Goal: Check status: Check status

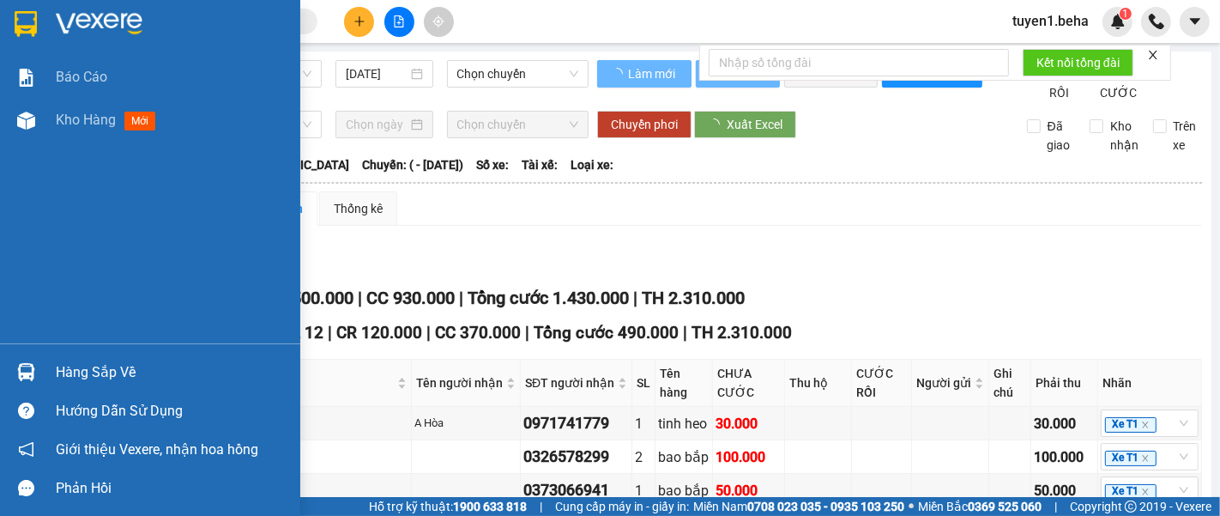
type input "[DATE]"
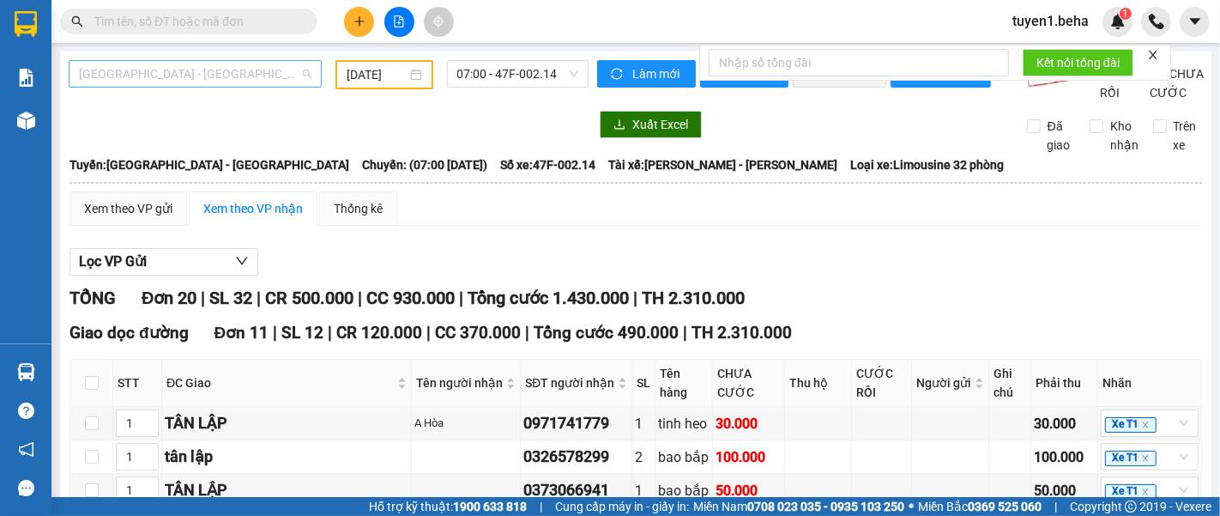
click at [225, 73] on span "[GEOGRAPHIC_DATA] - [GEOGRAPHIC_DATA]" at bounding box center [195, 74] width 232 height 26
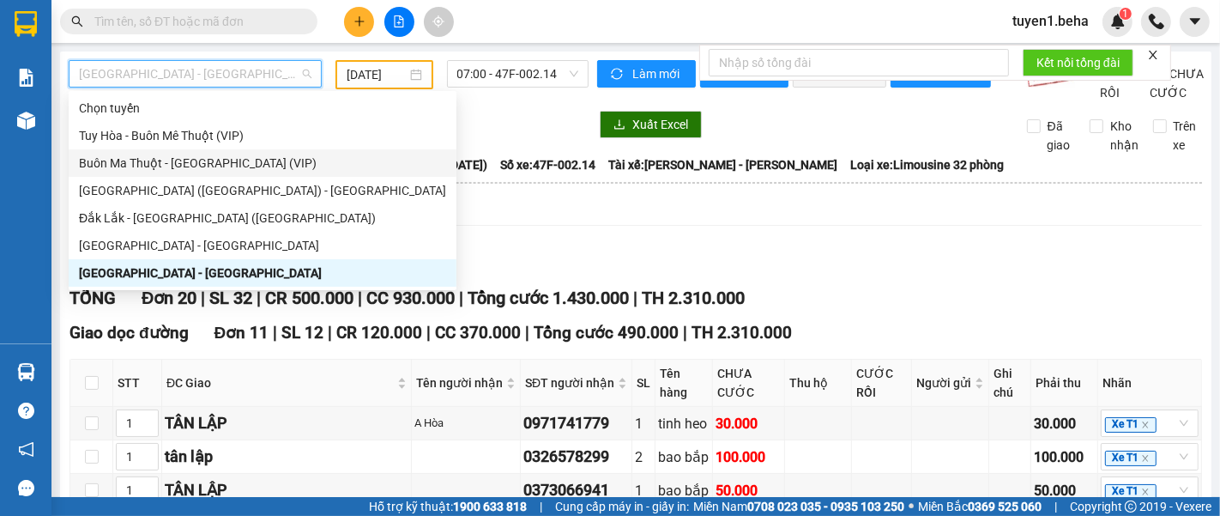
click at [197, 159] on div "Buôn Ma Thuột - [GEOGRAPHIC_DATA] (VIP)" at bounding box center [262, 163] width 367 height 19
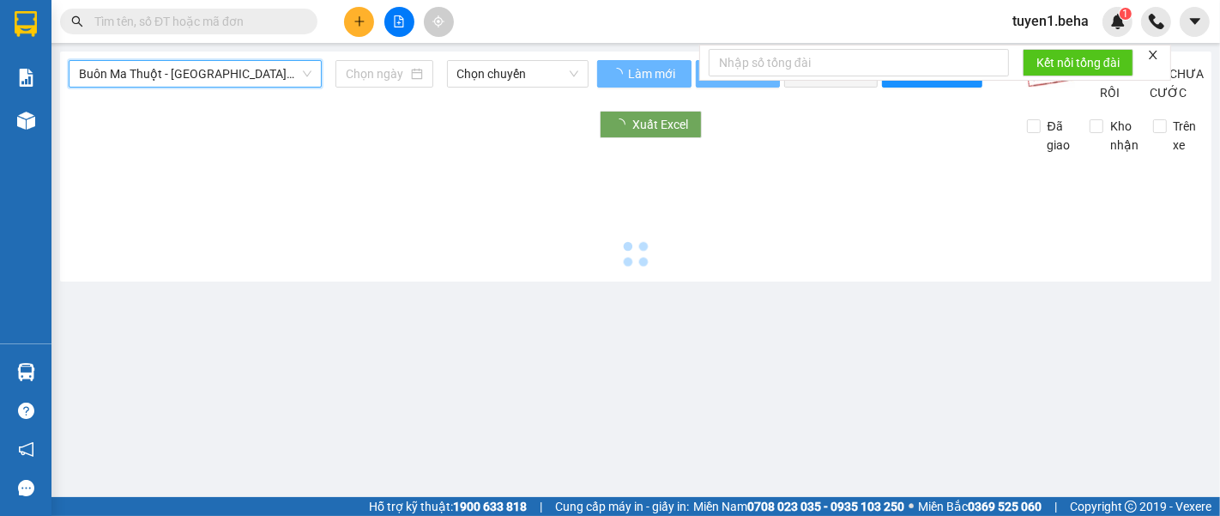
type input "[DATE]"
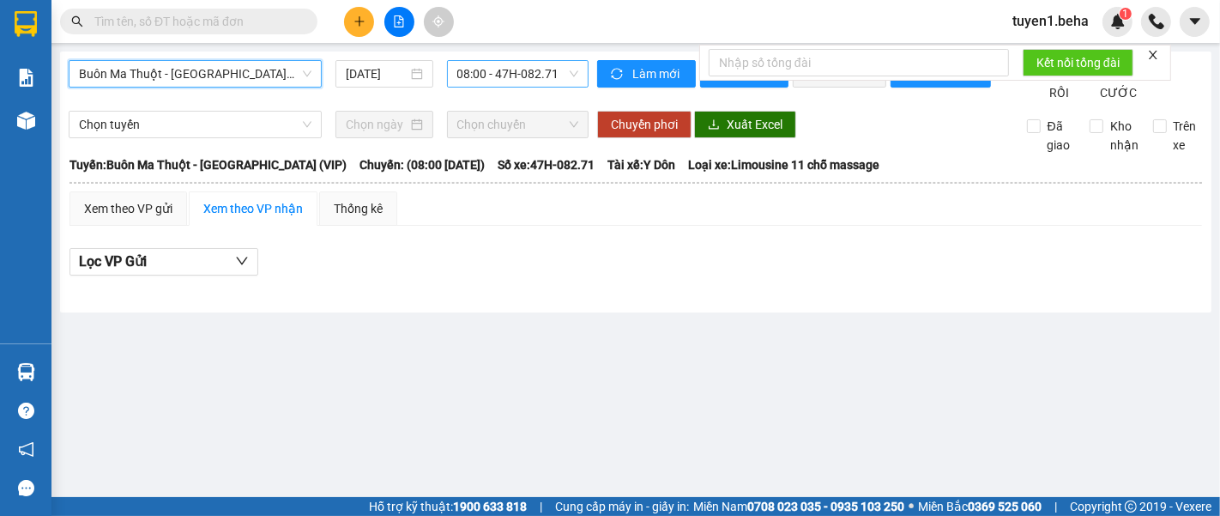
click at [508, 69] on span "08:00 - 47H-082.71" at bounding box center [517, 74] width 121 height 26
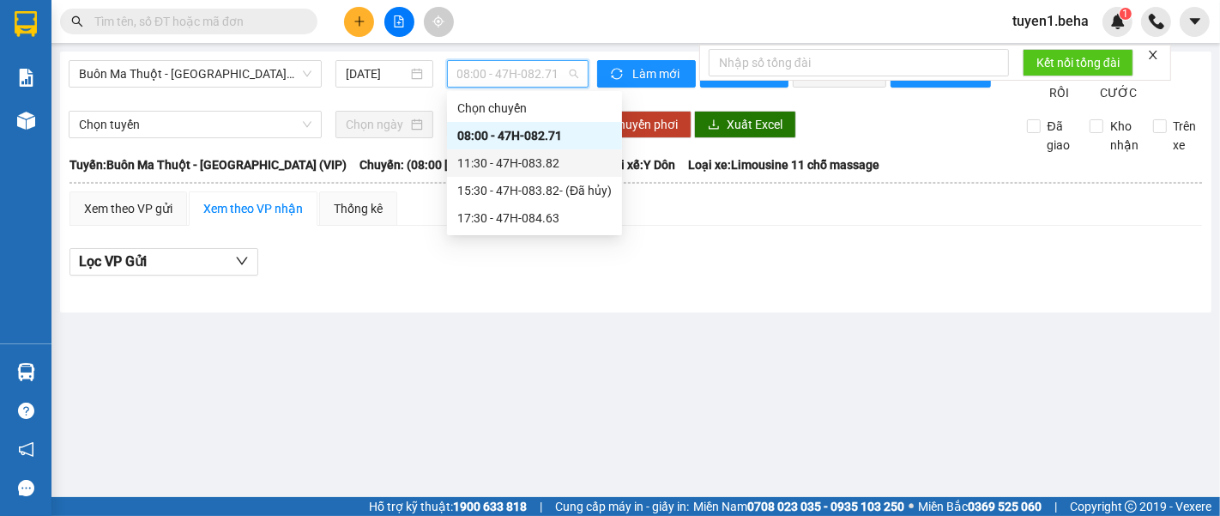
click at [529, 155] on div "11:30 - 47H-083.82" at bounding box center [534, 163] width 154 height 19
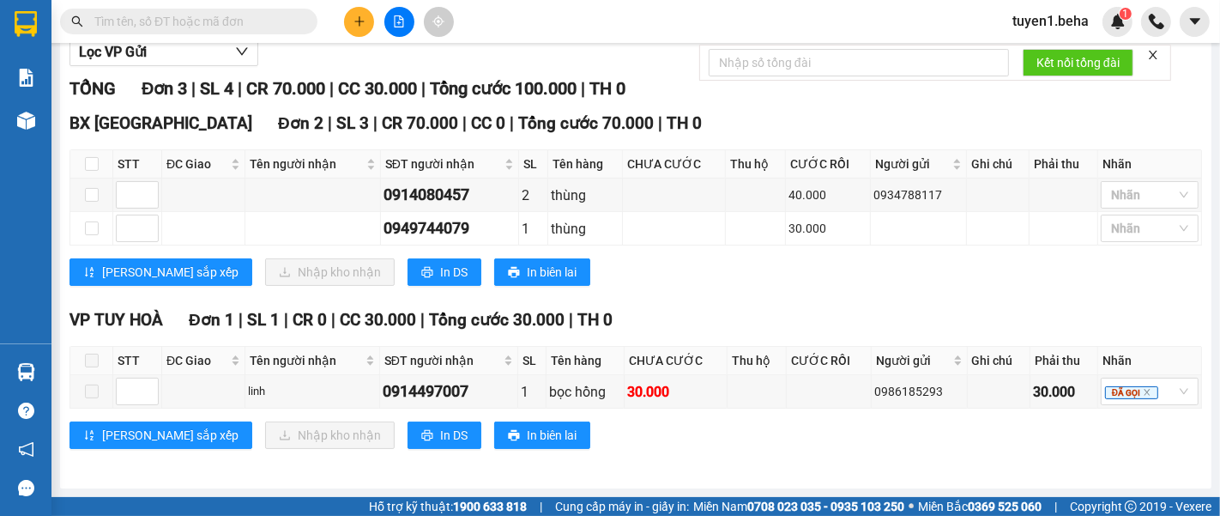
scroll to position [224, 0]
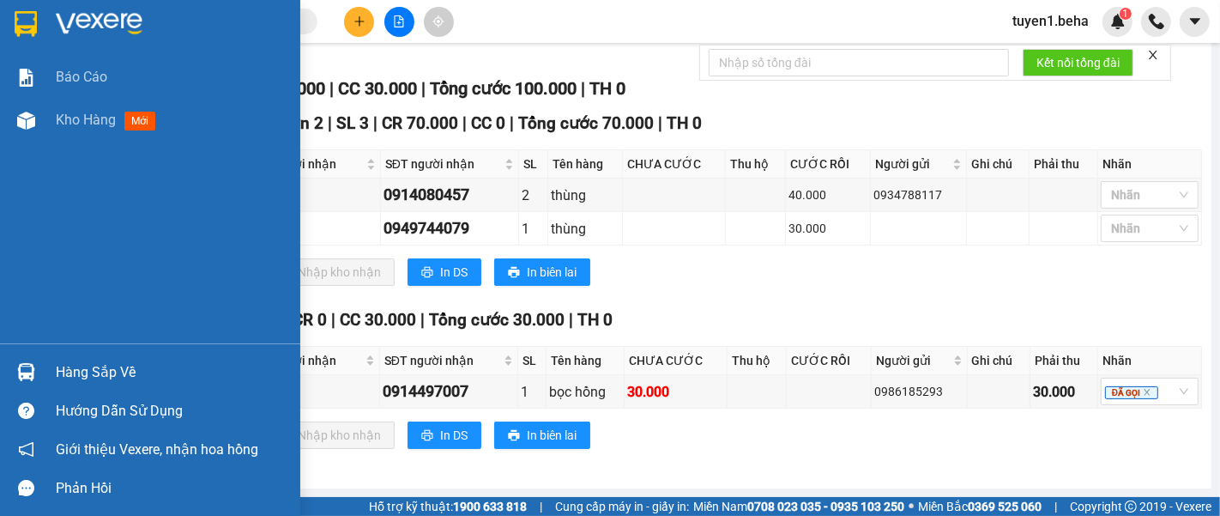
click at [90, 149] on div "Báo cáo Kho hàng mới" at bounding box center [150, 199] width 300 height 287
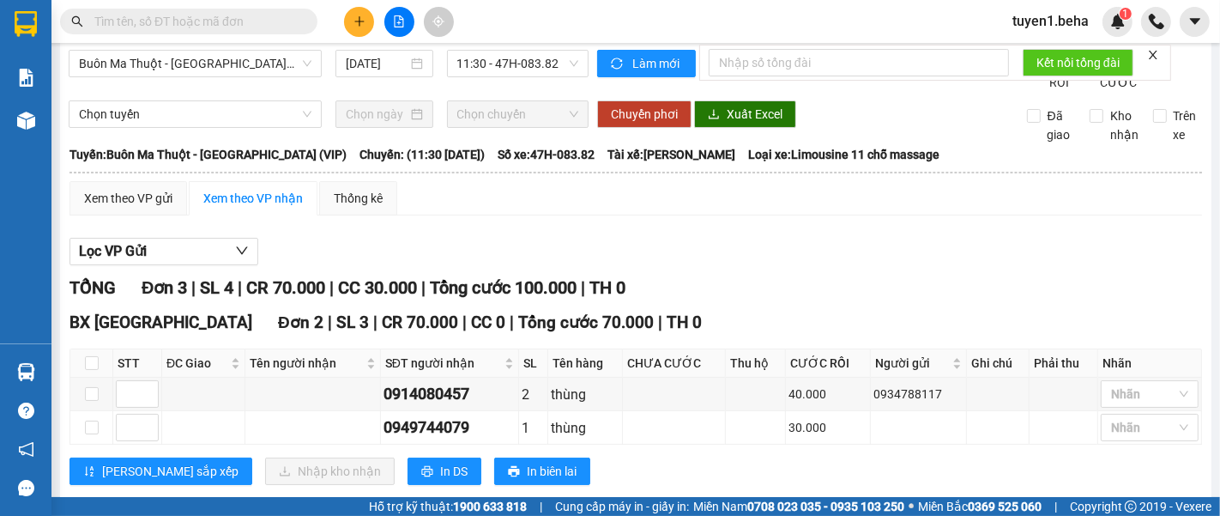
scroll to position [0, 0]
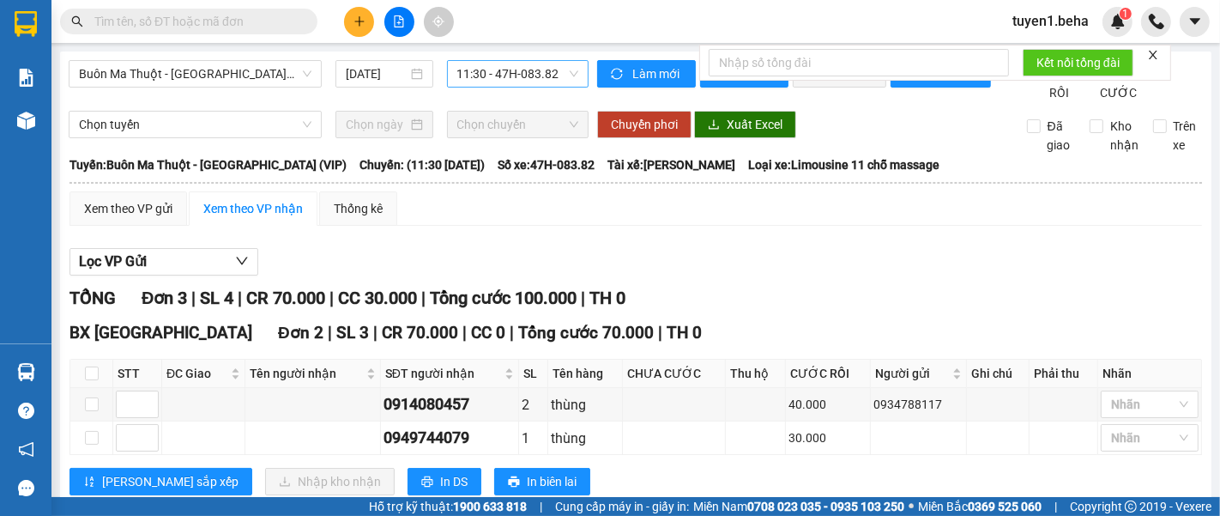
click at [475, 70] on span "11:30 - 47H-083.82" at bounding box center [517, 74] width 121 height 26
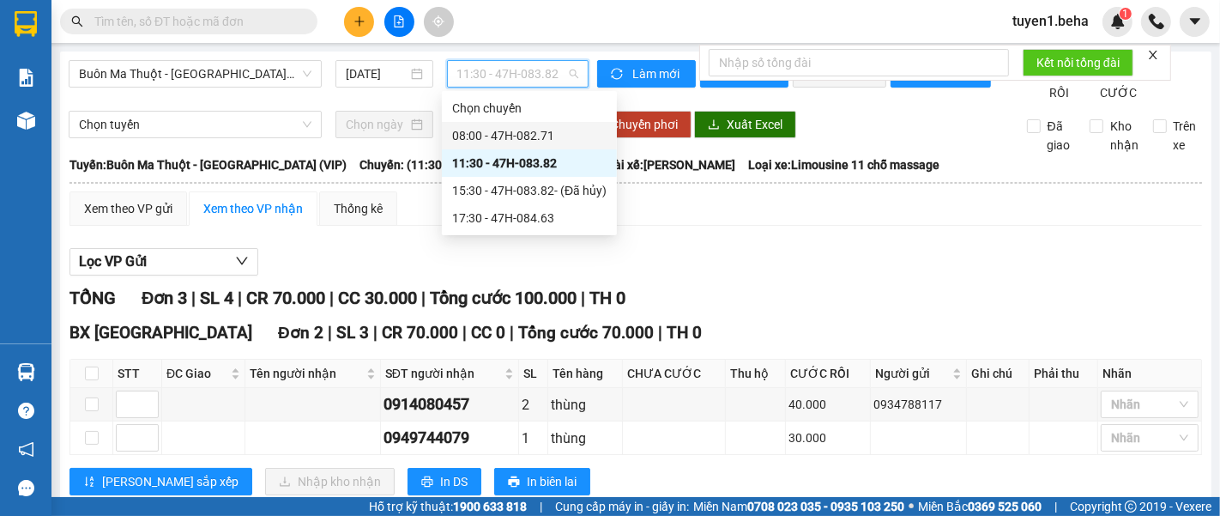
click at [468, 132] on div "08:00 - 47H-082.71" at bounding box center [529, 135] width 154 height 19
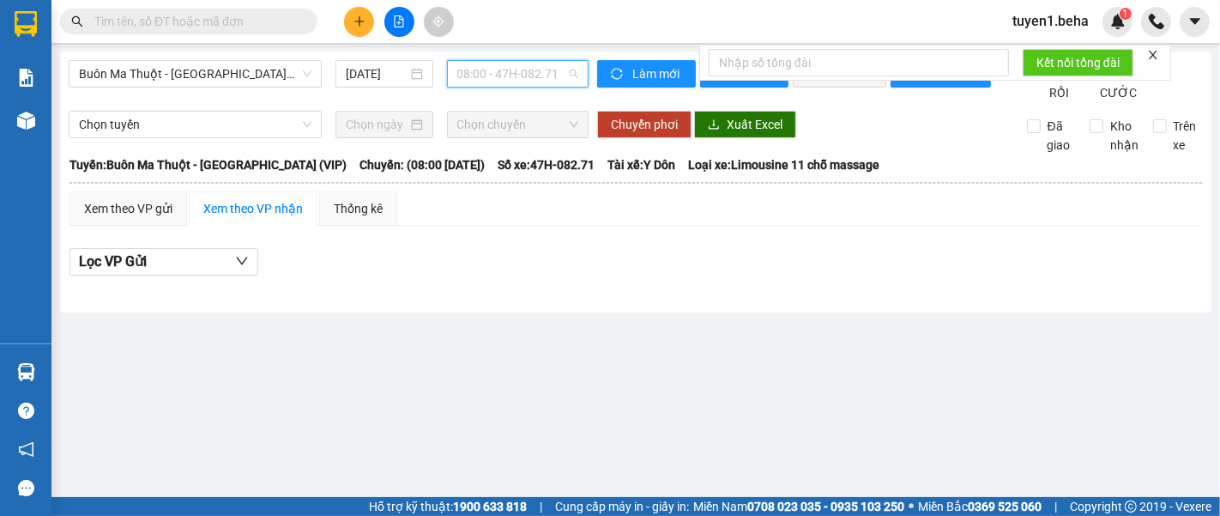
click at [504, 78] on span "08:00 - 47H-082.71" at bounding box center [517, 74] width 121 height 26
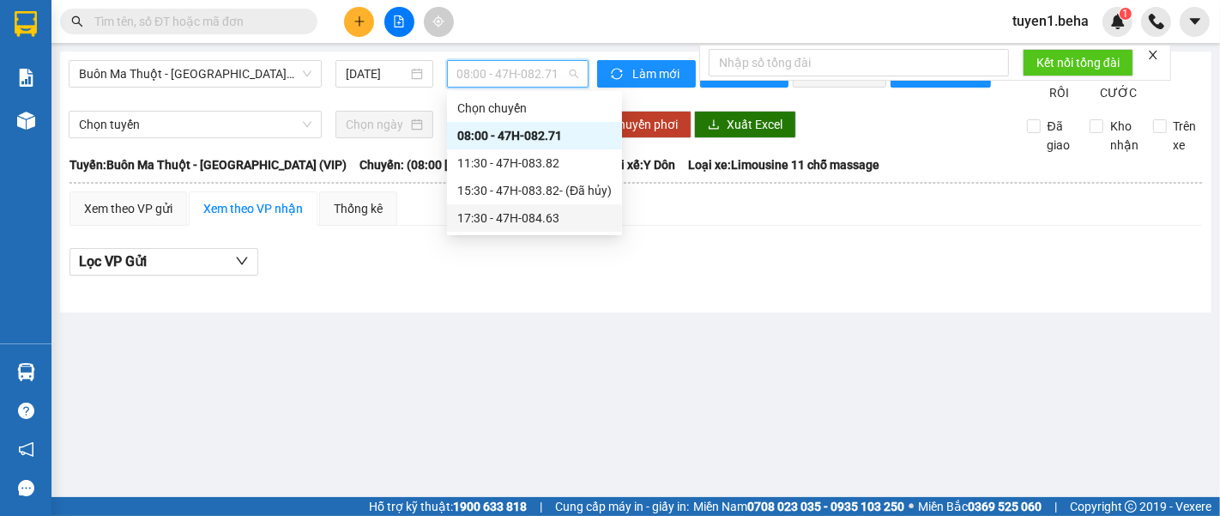
click at [519, 216] on div "17:30 - 47H-084.63" at bounding box center [534, 217] width 154 height 19
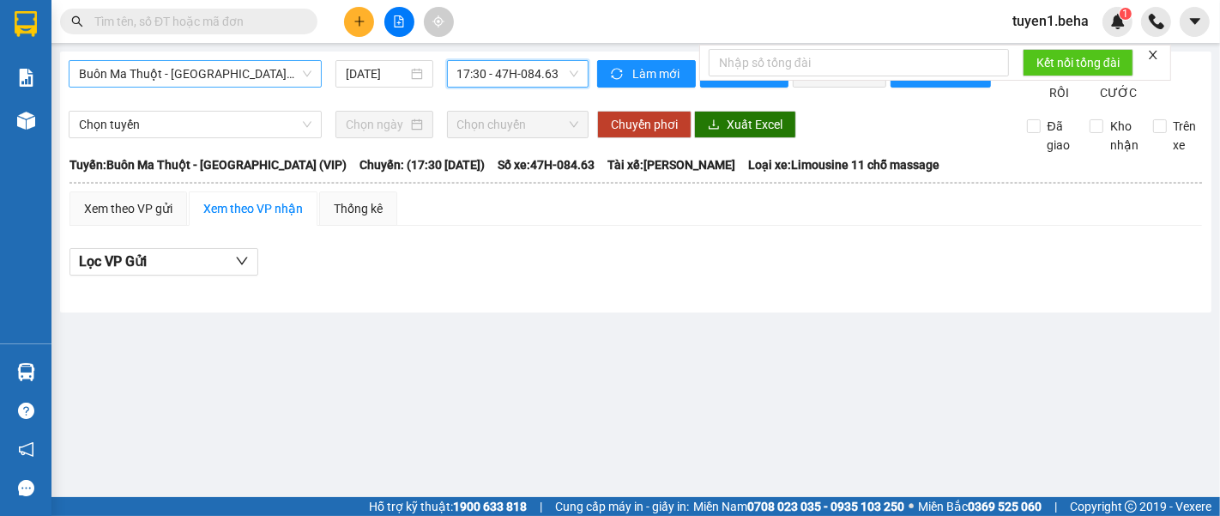
click at [160, 75] on span "Buôn Ma Thuột - [GEOGRAPHIC_DATA] (VIP)" at bounding box center [195, 74] width 232 height 26
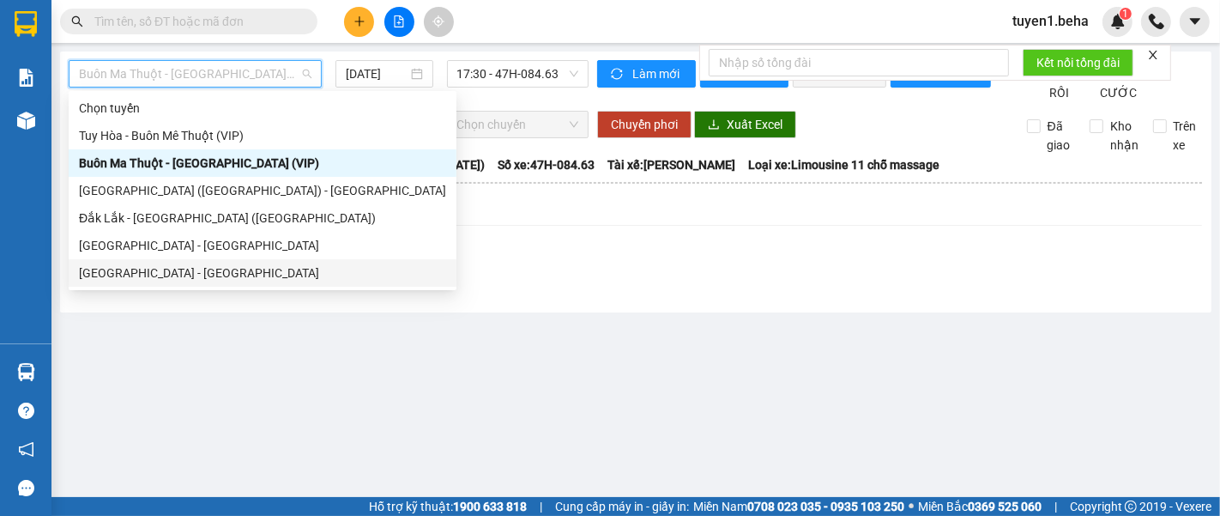
click at [182, 263] on div "[GEOGRAPHIC_DATA] - [GEOGRAPHIC_DATA]" at bounding box center [262, 272] width 367 height 19
type input "[DATE]"
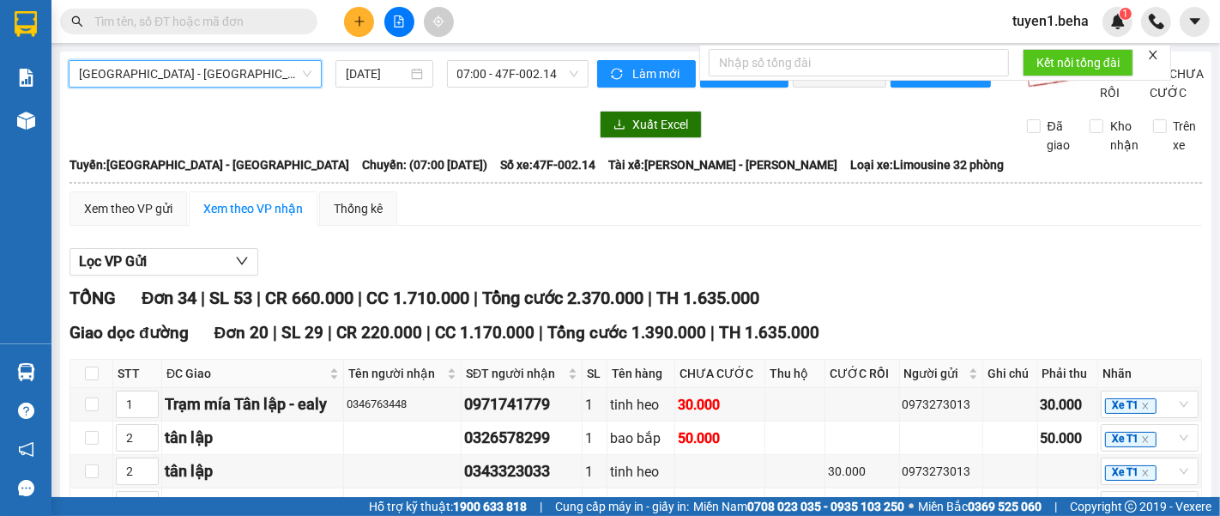
click at [177, 75] on span "[GEOGRAPHIC_DATA] - [GEOGRAPHIC_DATA]" at bounding box center [195, 74] width 232 height 26
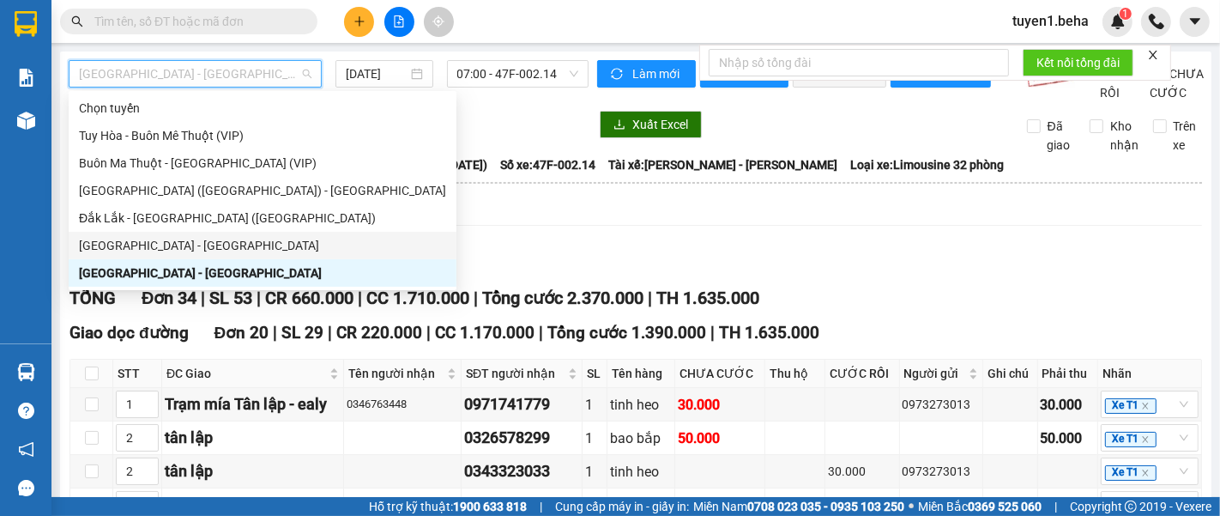
click at [155, 244] on div "[GEOGRAPHIC_DATA] - [GEOGRAPHIC_DATA]" at bounding box center [262, 245] width 367 height 19
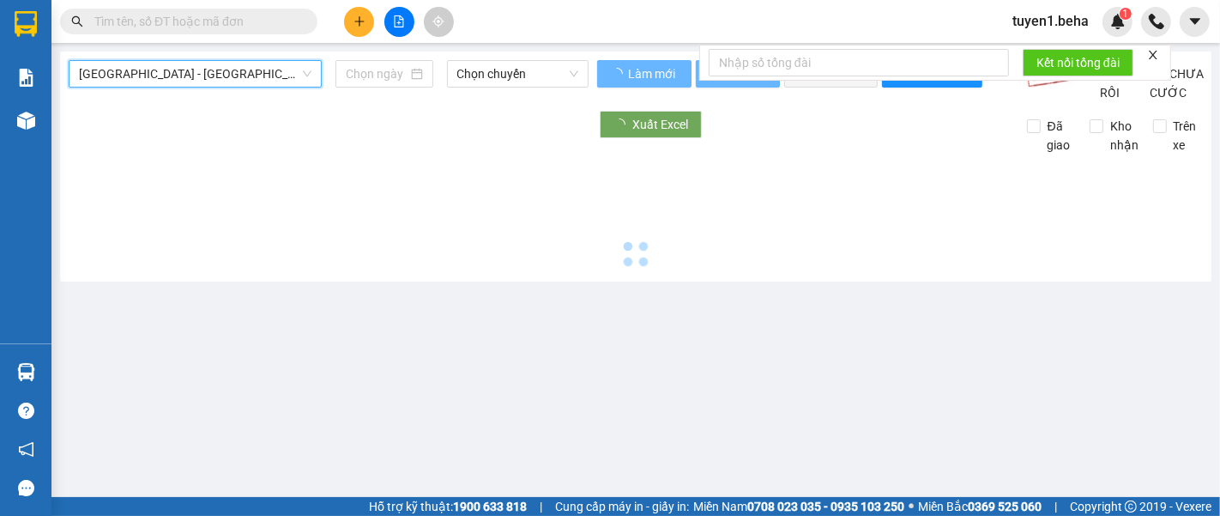
type input "[DATE]"
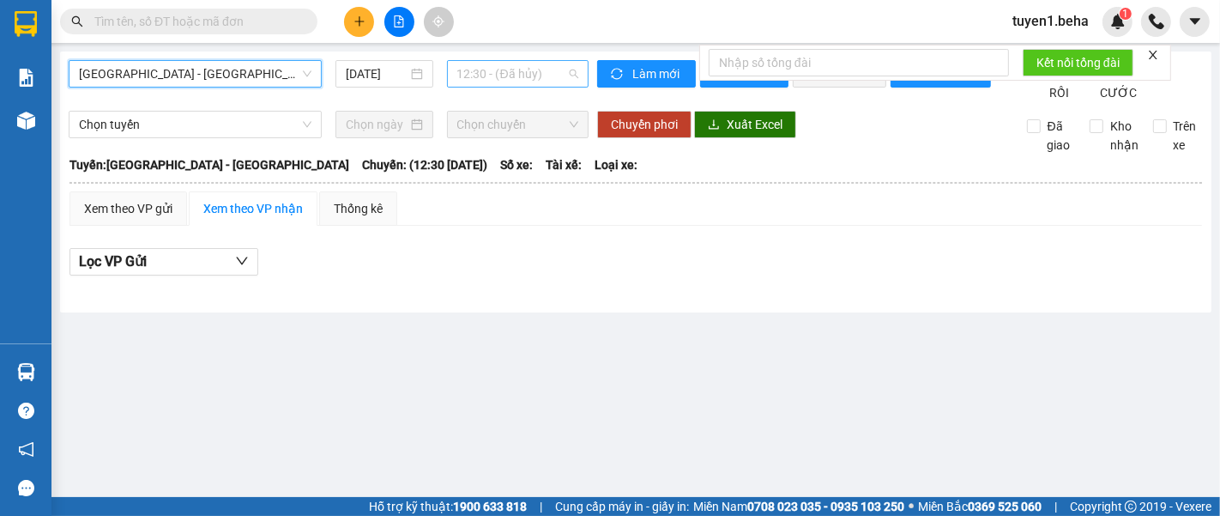
click at [529, 73] on span "12:30 - (Đã hủy)" at bounding box center [517, 74] width 121 height 26
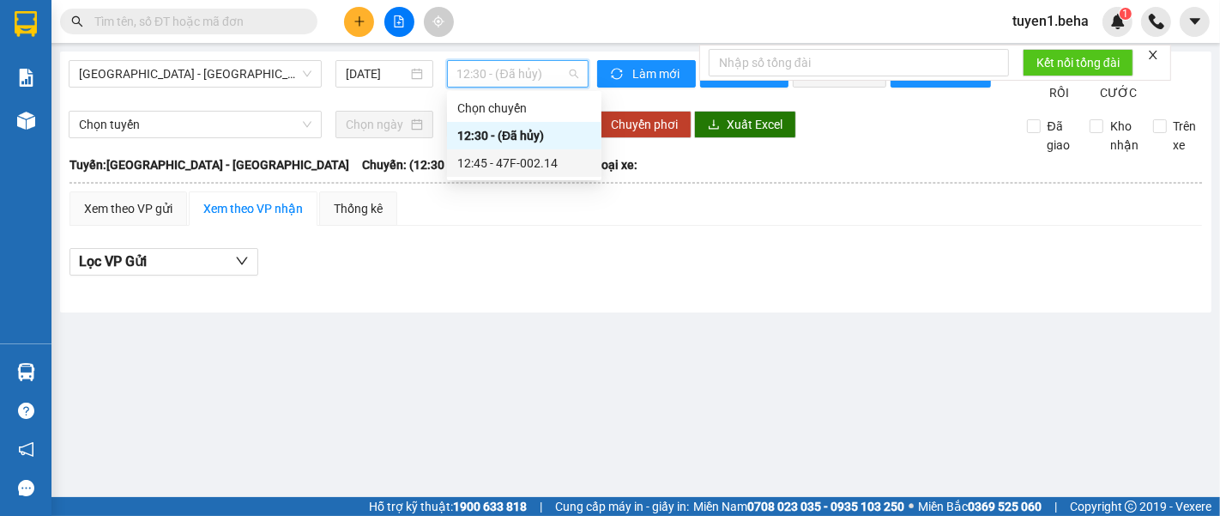
click at [516, 161] on div "12:45 - 47F-002.14" at bounding box center [524, 163] width 134 height 19
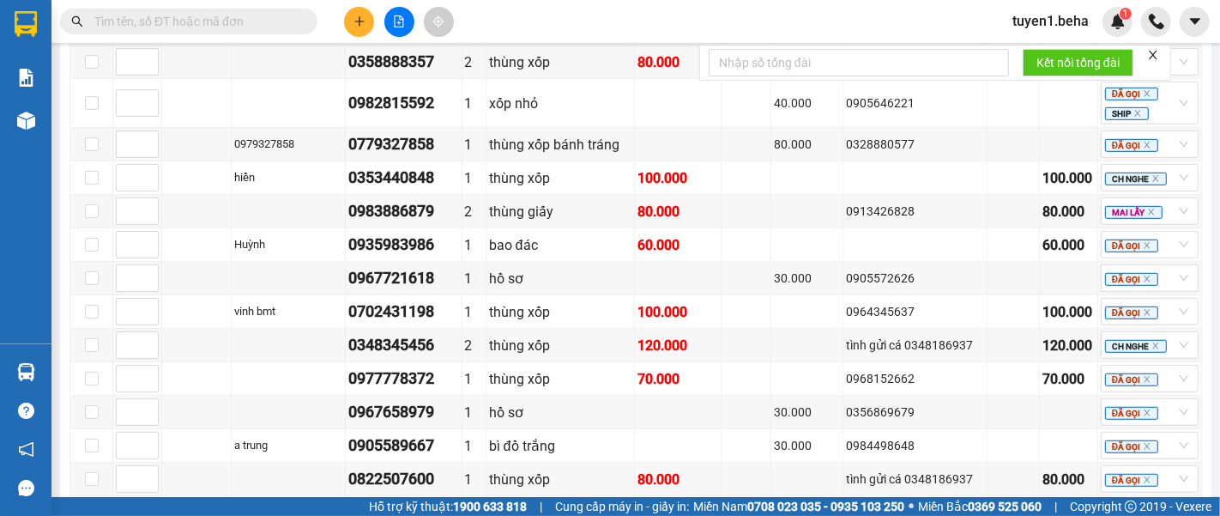
scroll to position [907, 0]
